Goal: Task Accomplishment & Management: Manage account settings

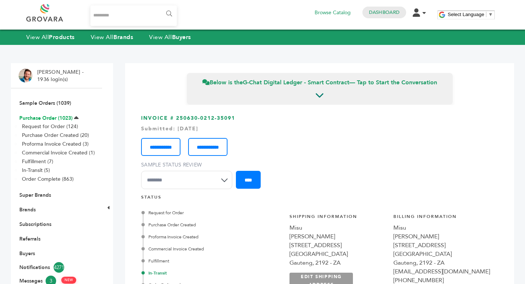
click at [51, 118] on link "Purchase Order (1023)" at bounding box center [45, 118] width 53 height 7
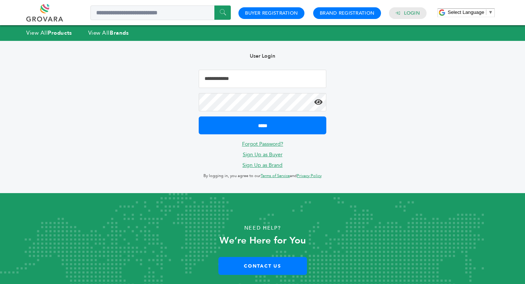
click at [235, 77] on input "Email Address" at bounding box center [263, 79] width 128 height 18
type input "**********"
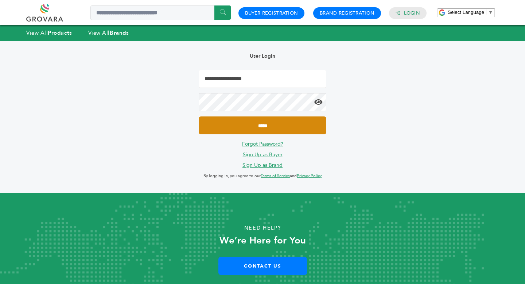
click at [264, 129] on input "*****" at bounding box center [263, 125] width 128 height 18
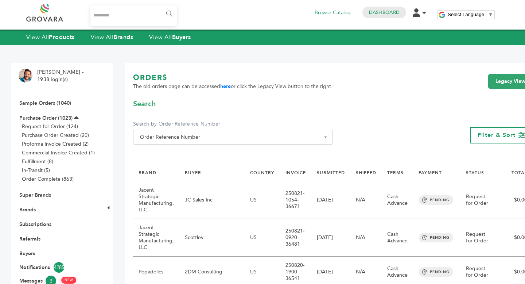
click at [220, 139] on span "Order Reference Number" at bounding box center [233, 137] width 192 height 10
click at [206, 153] on input "Search" at bounding box center [227, 150] width 184 height 9
type input "********"
click at [215, 120] on div "**********" at bounding box center [333, 124] width 400 height 51
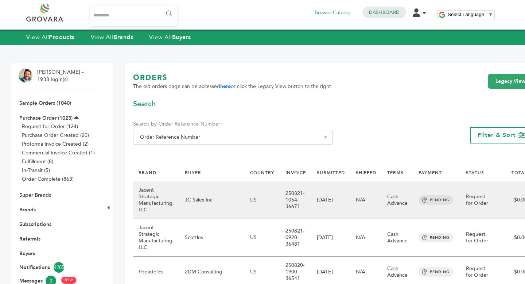
click at [245, 208] on td "US" at bounding box center [262, 200] width 35 height 38
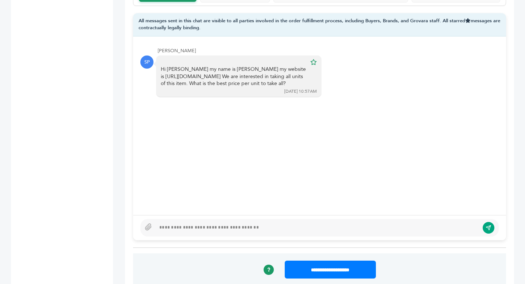
scroll to position [571, 0]
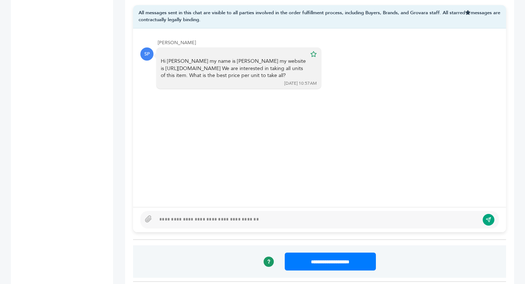
click at [210, 215] on div at bounding box center [318, 219] width 324 height 9
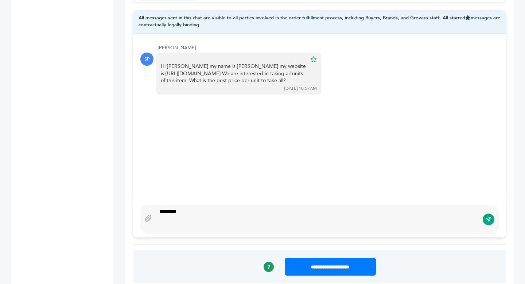
scroll to position [558, 0]
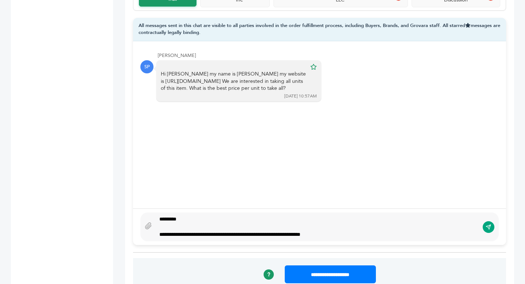
click at [359, 231] on div "**********" at bounding box center [319, 226] width 359 height 29
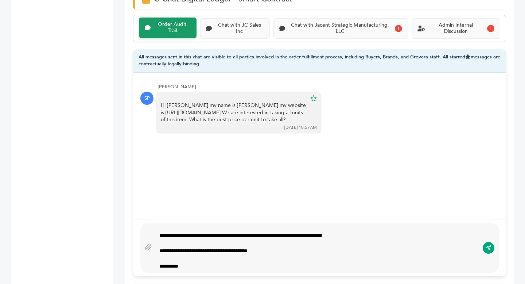
scroll to position [0, 0]
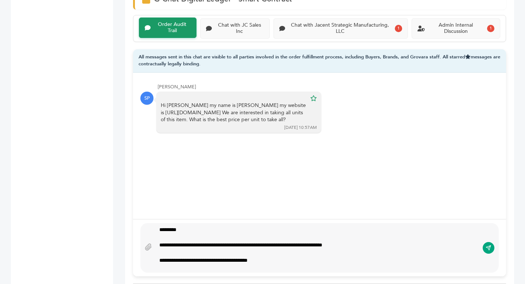
click at [157, 253] on div "**********" at bounding box center [318, 248] width 324 height 44
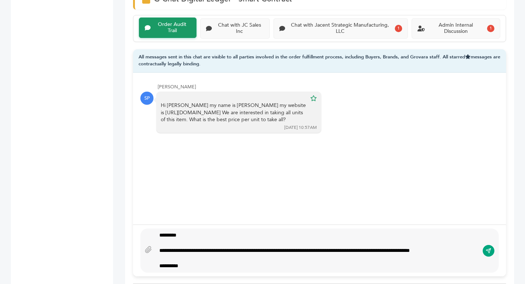
scroll to position [532, 0]
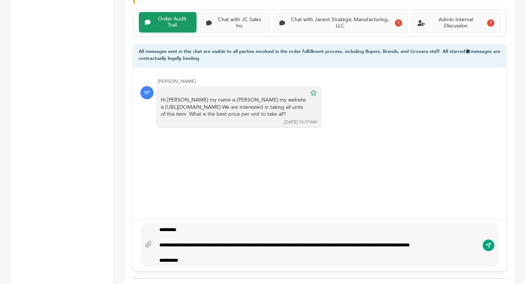
type textarea "**********"
click at [488, 242] on icon "submit" at bounding box center [489, 245] width 6 height 6
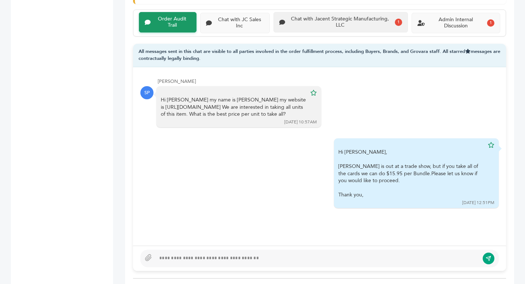
click at [345, 23] on div "Chat with Jacent Strategic Manufacturing, LLC 1" at bounding box center [341, 22] width 134 height 20
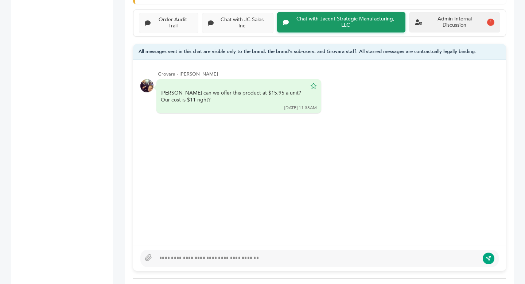
click at [454, 22] on div "Admin Internal Discussion 1" at bounding box center [454, 22] width 91 height 20
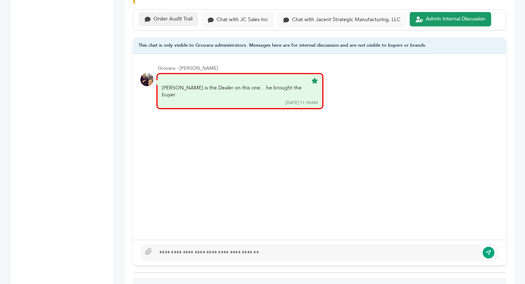
click at [157, 16] on div "Order Audit Trail" at bounding box center [173, 19] width 39 height 6
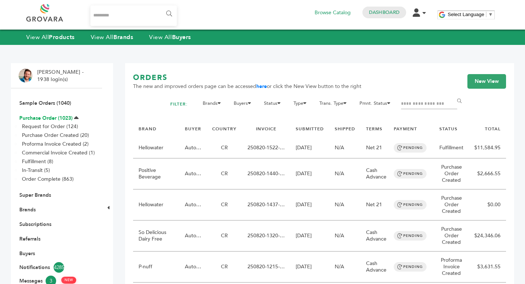
click at [53, 115] on link "Purchase Order (1023)" at bounding box center [45, 118] width 53 height 7
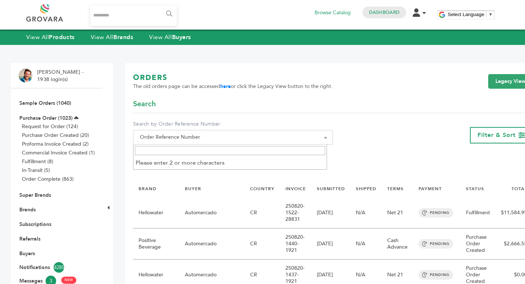
click at [188, 139] on span "Order Reference Number" at bounding box center [233, 137] width 192 height 10
click at [188, 150] on input "Search" at bounding box center [230, 150] width 190 height 9
type input "***"
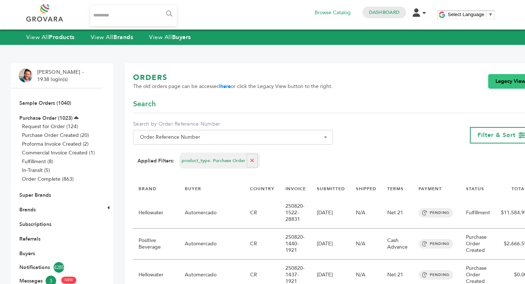
click at [504, 84] on link "Legacy View" at bounding box center [511, 81] width 45 height 15
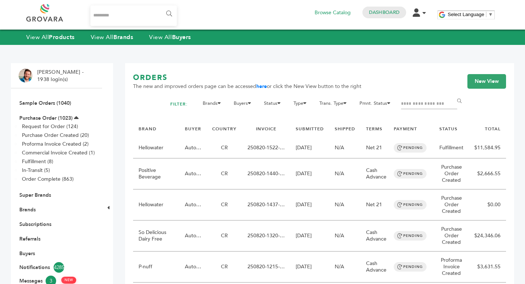
click at [442, 109] on input "Filter by keywords" at bounding box center [429, 104] width 56 height 10
type input "***"
click at [453, 94] on input "******" at bounding box center [461, 101] width 16 height 15
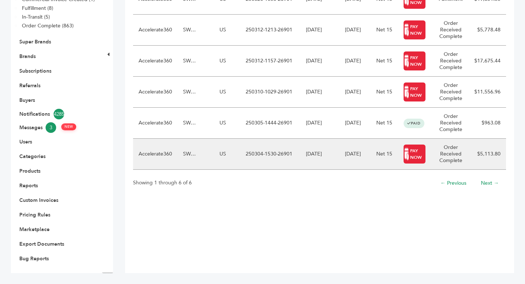
scroll to position [153, 0]
click at [285, 163] on td "250304-1530-26901" at bounding box center [270, 154] width 60 height 31
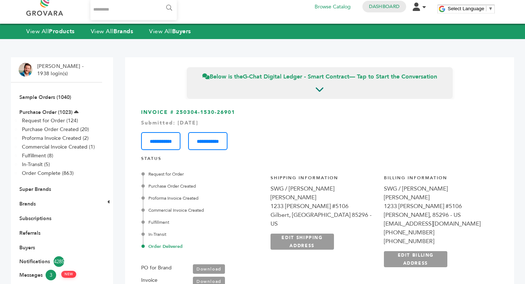
scroll to position [7, 0]
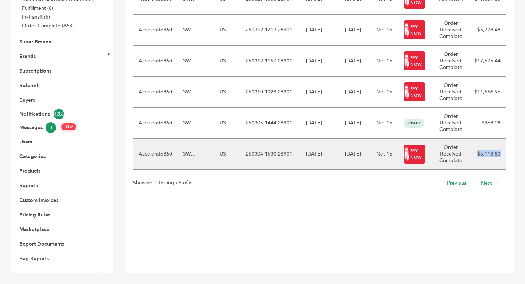
copy td "$5,113.80"
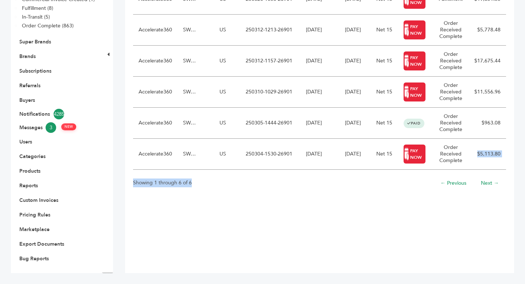
drag, startPoint x: 478, startPoint y: 167, endPoint x: 515, endPoint y: 216, distance: 61.7
click at [516, 216] on div "Barry Forgeng - 1938 login(s) Sample Orders (1040) Purchase Order (1023) Reques…" at bounding box center [262, 91] width 525 height 385
click at [486, 224] on div "Hello! Grovara is best viewed on a desktop monitor. ORDERS The new and improved…" at bounding box center [319, 91] width 389 height 363
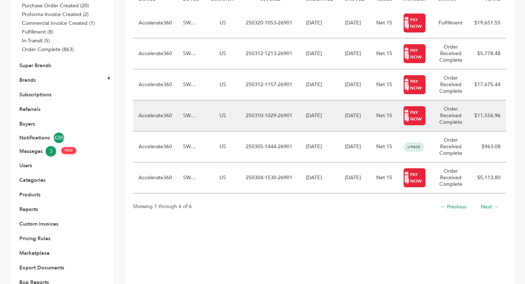
scroll to position [127, 0]
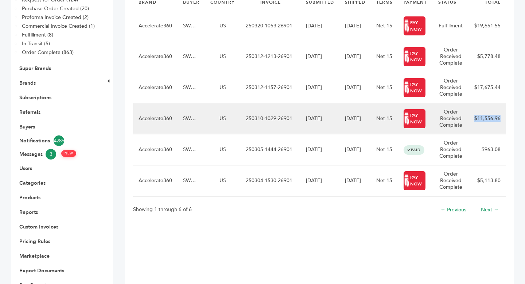
drag, startPoint x: 473, startPoint y: 133, endPoint x: 504, endPoint y: 134, distance: 30.3
click at [504, 134] on td "$11,556.96" at bounding box center [487, 118] width 37 height 31
copy td "$11,556.96"
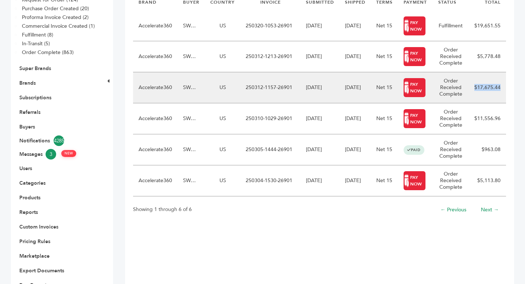
copy td "$17,675.44"
drag, startPoint x: 473, startPoint y: 101, endPoint x: 504, endPoint y: 103, distance: 31.1
click at [504, 103] on td "$17,675.44" at bounding box center [487, 87] width 37 height 31
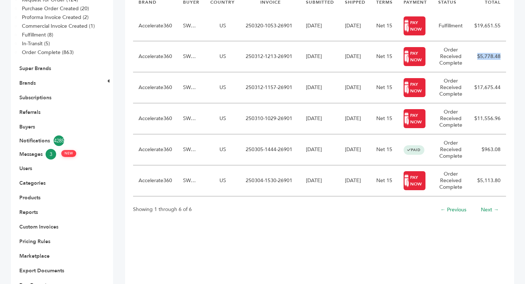
copy td "$5,778.48"
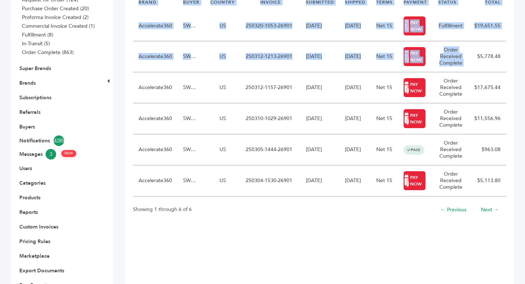
drag, startPoint x: 473, startPoint y: 70, endPoint x: 515, endPoint y: 73, distance: 42.0
click at [515, 73] on div "Barry Forgeng - 1938 login(s) Sample Orders (1040) Purchase Order (1023) Reques…" at bounding box center [262, 118] width 525 height 385
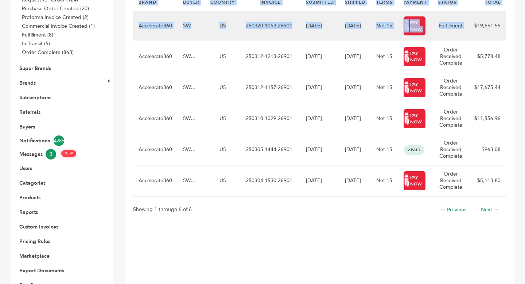
drag, startPoint x: 472, startPoint y: 40, endPoint x: 506, endPoint y: 42, distance: 34.4
click at [506, 42] on div "Hello! Grovara is best viewed on a desktop monitor. ORDERS The new and improved…" at bounding box center [319, 118] width 389 height 363
copy table "BRAND BUYER COUNTRY INVOICE SUBMITTED SHIPPED TERMS PAYMENT STATUS TOTAL Accele…"
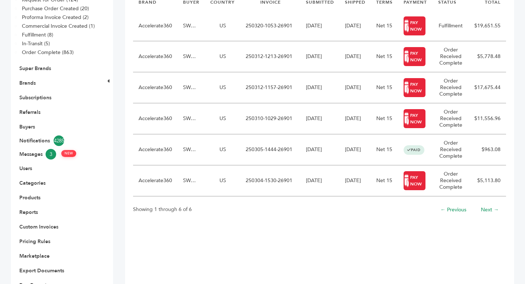
click at [512, 64] on div "Hello! Grovara is best viewed on a desktop monitor. ORDERS The new and improved…" at bounding box center [319, 118] width 389 height 363
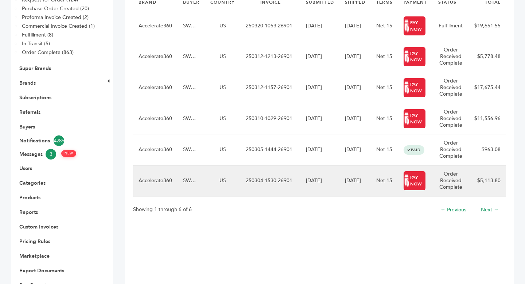
copy td "250304-1530-26901"
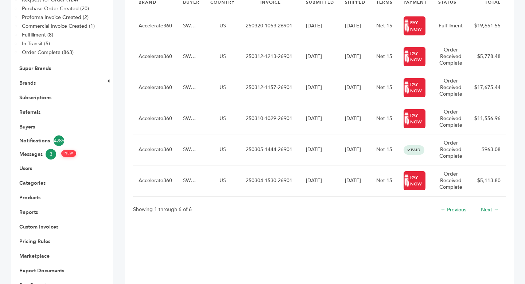
drag, startPoint x: 244, startPoint y: 194, endPoint x: 293, endPoint y: 228, distance: 59.4
click at [293, 221] on div "BRAND BUYER COUNTRY INVOICE SUBMITTED SHIPPED TERMS PAYMENT STATUS TOTAL Accele…" at bounding box center [319, 107] width 373 height 227
click at [293, 221] on div "Showing 1 through 6 of 6 ← Previous Next →" at bounding box center [319, 211] width 373 height 19
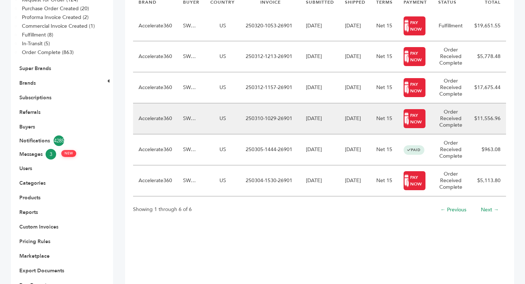
copy td "250310-1029-26901"
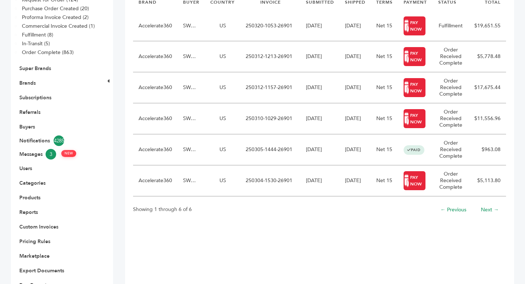
drag, startPoint x: 243, startPoint y: 132, endPoint x: 294, endPoint y: 250, distance: 127.8
click at [294, 250] on div "Hello! Grovara is best viewed on a desktop monitor. ORDERS The new and improved…" at bounding box center [319, 118] width 389 height 363
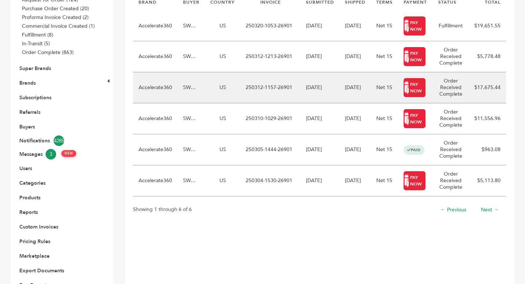
copy td "250312-1157-26901"
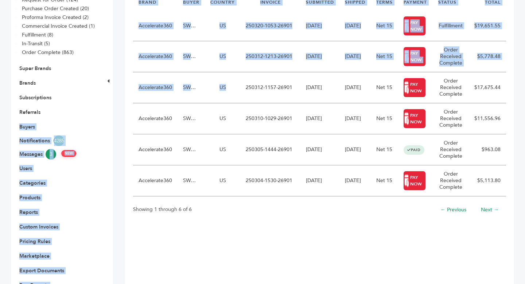
drag, startPoint x: 244, startPoint y: 101, endPoint x: 95, endPoint y: 119, distance: 150.4
click at [93, 120] on div "Barry Forgeng - 1938 login(s) Sample Orders (1040) Purchase Order (1023) Reques…" at bounding box center [262, 118] width 525 height 385
click at [104, 119] on div "Click here to expand / collapse" at bounding box center [107, 118] width 11 height 363
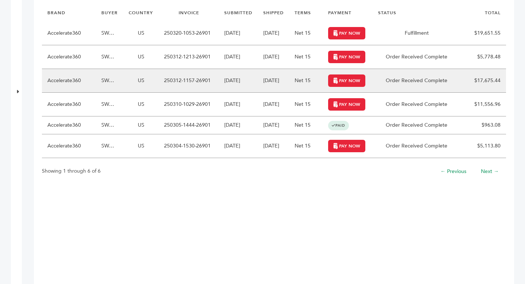
scroll to position [109, 0]
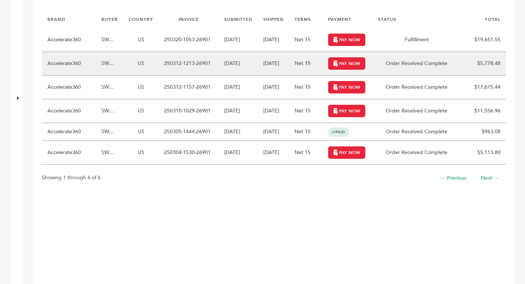
copy tr "250312-1213-26901 03/12/2025"
copy td "250312-1213-26901"
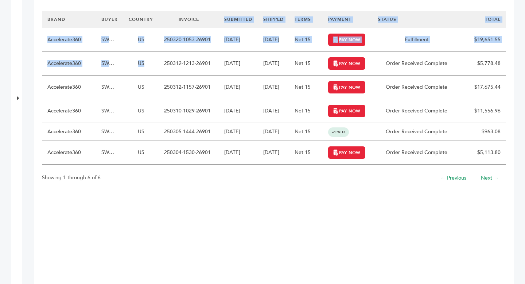
drag, startPoint x: 161, startPoint y: 62, endPoint x: 218, endPoint y: 17, distance: 72.8
click at [218, 17] on tbody "BRAND BUYER COUNTRY INVOICE SUBMITTED SHIPPED TERMS PAYMENT STATUS TOTAL Accele…" at bounding box center [274, 88] width 465 height 154
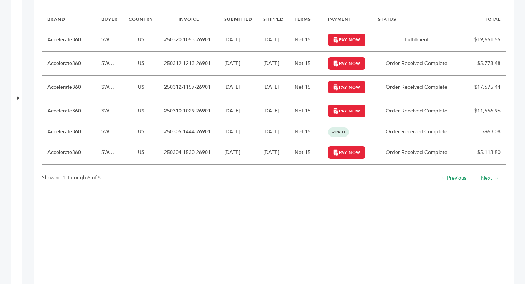
click at [215, 8] on form "Brands 1 13 4Buddies A1C Drink, Inc. Aayz Trading FZE ABC holding abcdefg Abe's…" at bounding box center [320, 0] width 279 height 22
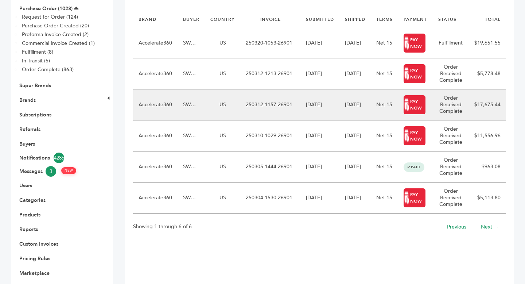
click at [219, 119] on td "US" at bounding box center [222, 104] width 35 height 31
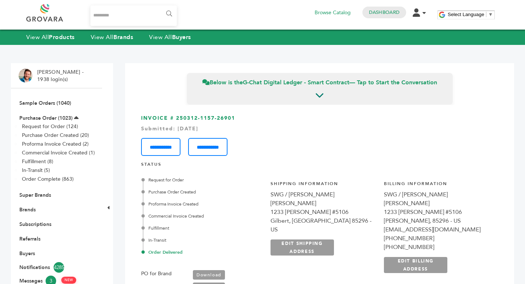
scroll to position [1, 0]
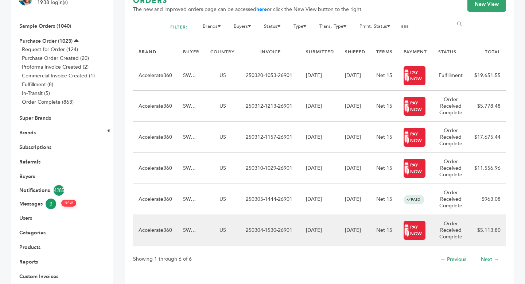
click at [477, 246] on td "$5,113.80" at bounding box center [487, 230] width 37 height 31
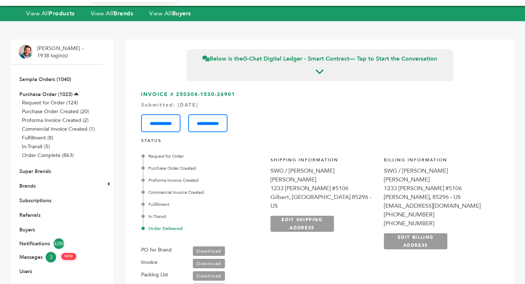
scroll to position [39, 0]
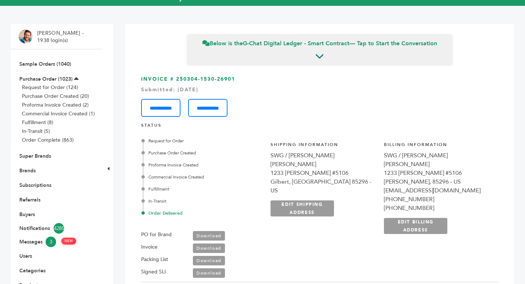
click at [211, 247] on link "Download" at bounding box center [209, 247] width 32 height 9
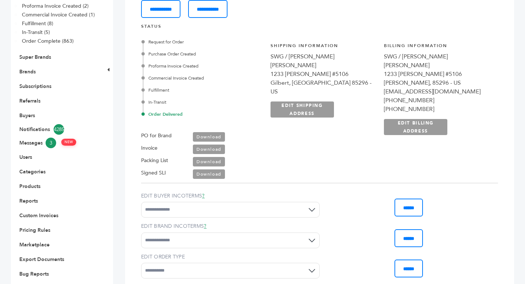
scroll to position [109, 0]
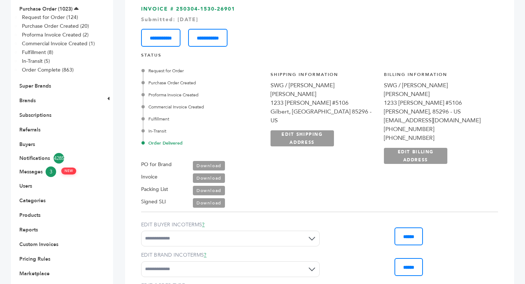
click at [210, 175] on link "Download" at bounding box center [209, 177] width 32 height 9
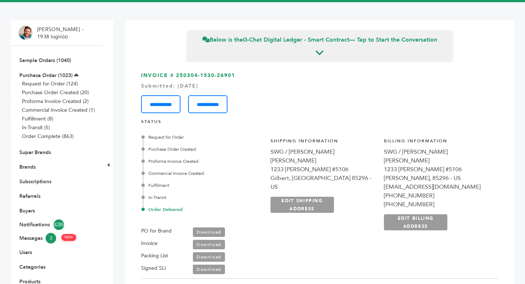
scroll to position [52, 0]
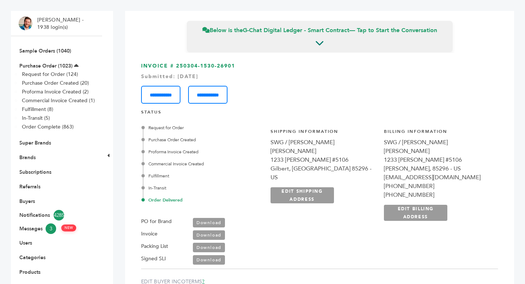
click at [207, 234] on link "Download" at bounding box center [209, 234] width 32 height 9
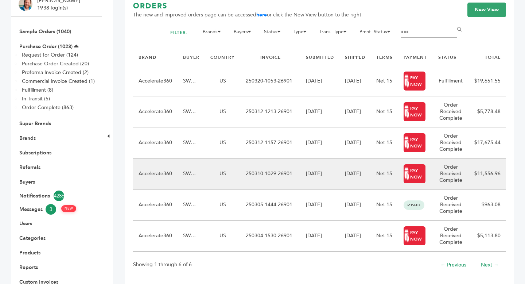
click at [453, 185] on td "Order Received Complete" at bounding box center [451, 173] width 36 height 31
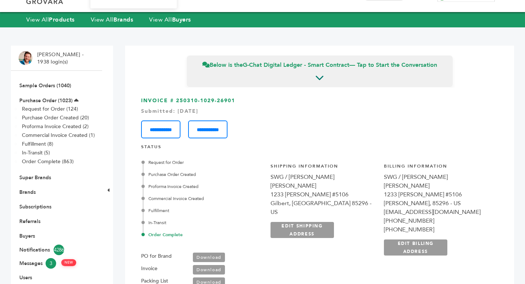
scroll to position [47, 0]
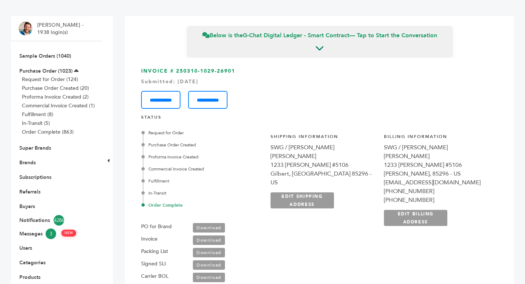
click at [216, 242] on link "Download" at bounding box center [209, 239] width 32 height 9
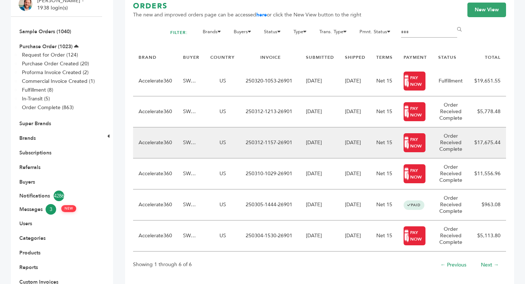
click at [452, 154] on td "Order Received Complete" at bounding box center [451, 142] width 36 height 31
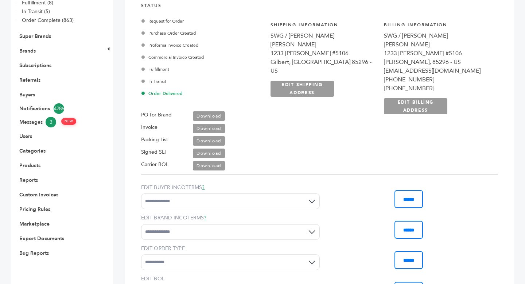
scroll to position [156, 0]
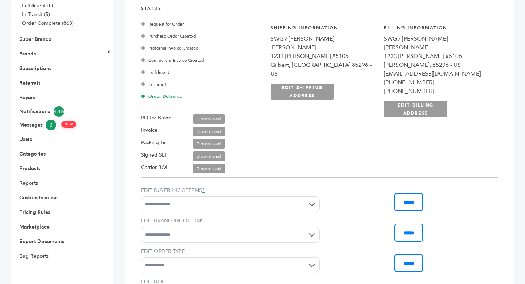
click at [216, 131] on link "Download" at bounding box center [209, 131] width 32 height 9
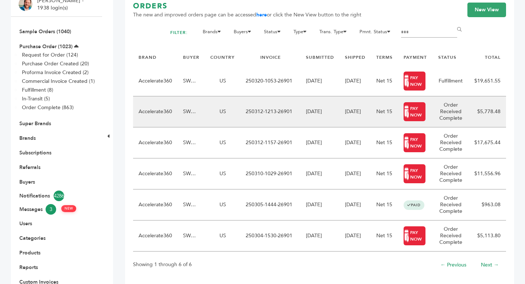
click at [470, 125] on td "$5,778.48" at bounding box center [487, 111] width 37 height 31
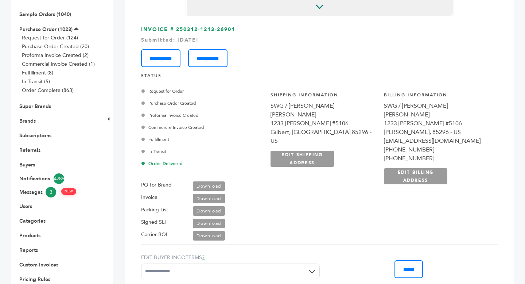
scroll to position [104, 0]
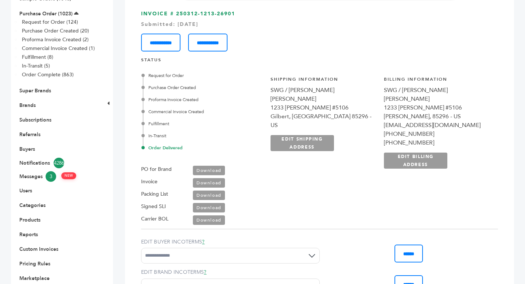
click at [207, 184] on link "Download" at bounding box center [209, 182] width 32 height 9
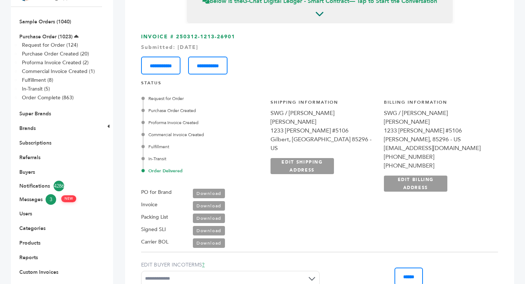
scroll to position [80, 0]
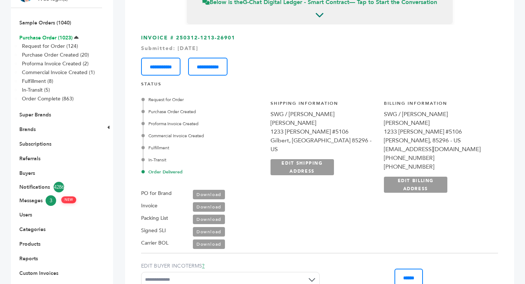
click at [48, 36] on link "Purchase Order (1023)" at bounding box center [45, 37] width 53 height 7
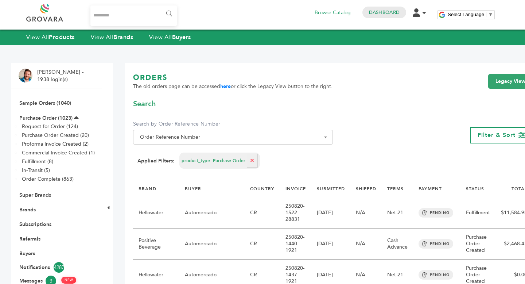
click at [166, 144] on span "Order Reference Number" at bounding box center [233, 137] width 200 height 15
click at [165, 152] on input "Search" at bounding box center [230, 150] width 190 height 9
paste input "**********"
type input "**********"
select select
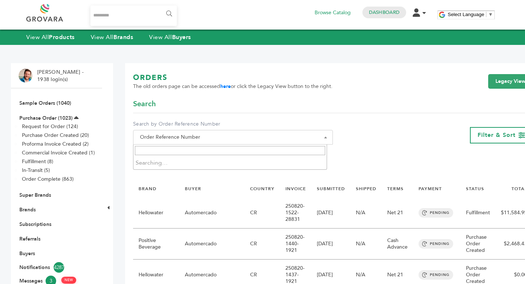
select select "**********"
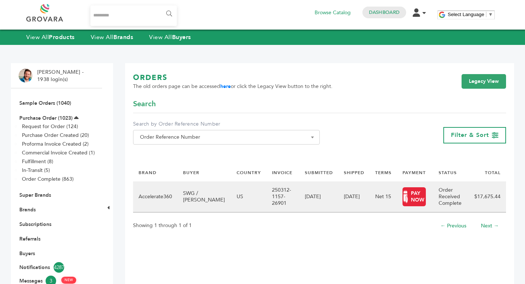
click at [300, 198] on td "[DATE]" at bounding box center [319, 196] width 39 height 31
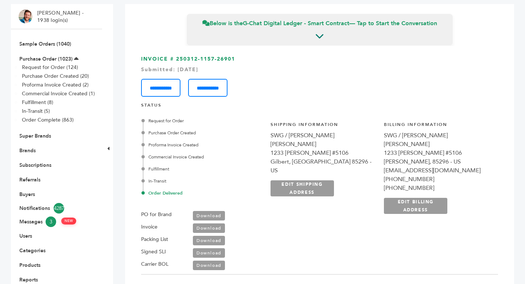
scroll to position [77, 0]
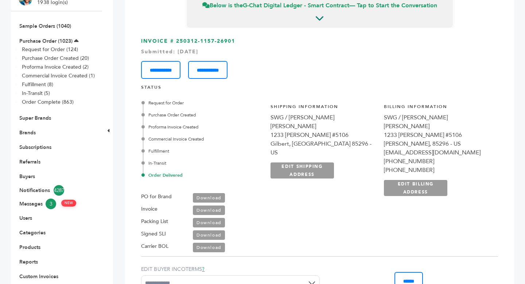
click at [204, 211] on link "Download" at bounding box center [209, 209] width 32 height 9
click at [29, 134] on link "Brands" at bounding box center [27, 132] width 16 height 7
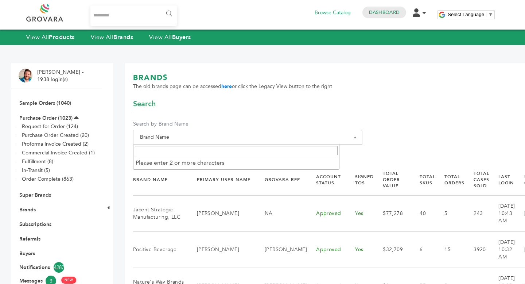
click at [171, 137] on span "Brand Name" at bounding box center [248, 137] width 222 height 10
click at [170, 152] on input "Search" at bounding box center [236, 150] width 203 height 9
type input "*"
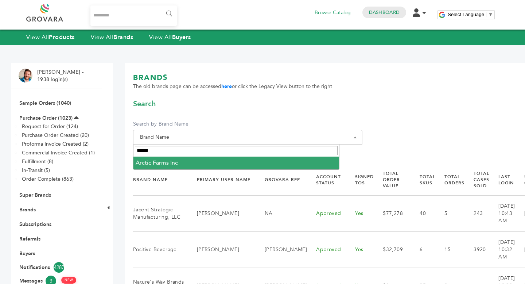
type input "******"
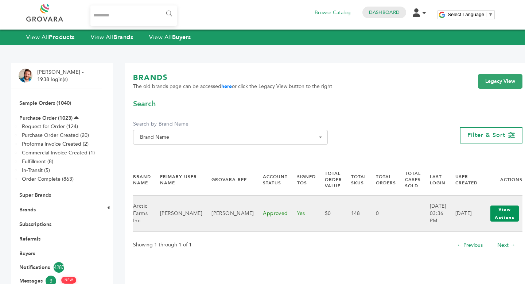
click at [491, 218] on button "View Actions" at bounding box center [505, 213] width 28 height 16
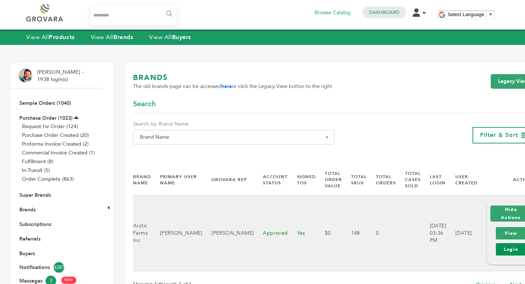
click at [498, 250] on link "Login" at bounding box center [511, 249] width 30 height 12
